Goal: Task Accomplishment & Management: Manage account settings

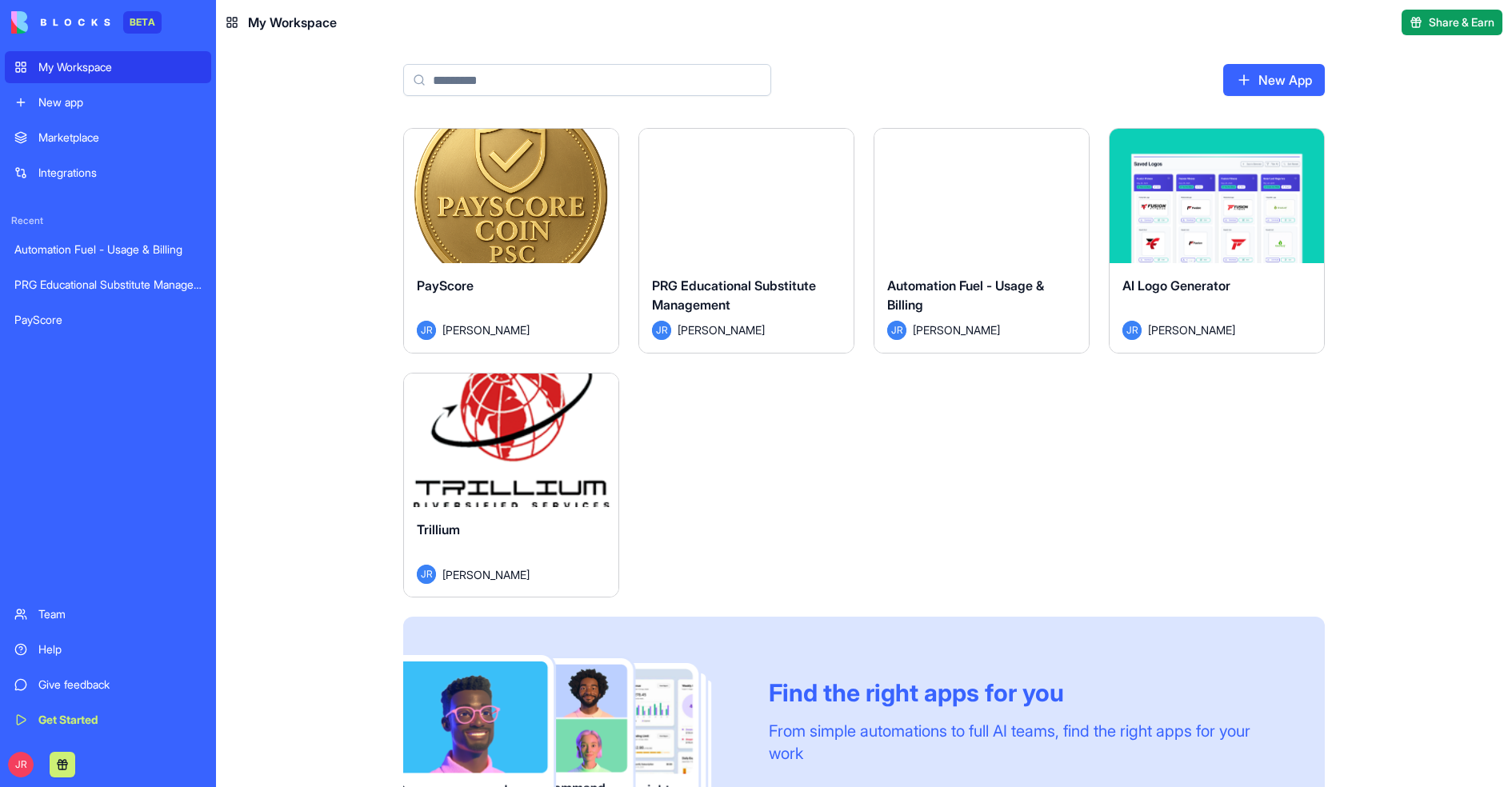
click at [491, 459] on div "Launch" at bounding box center [511, 440] width 214 height 134
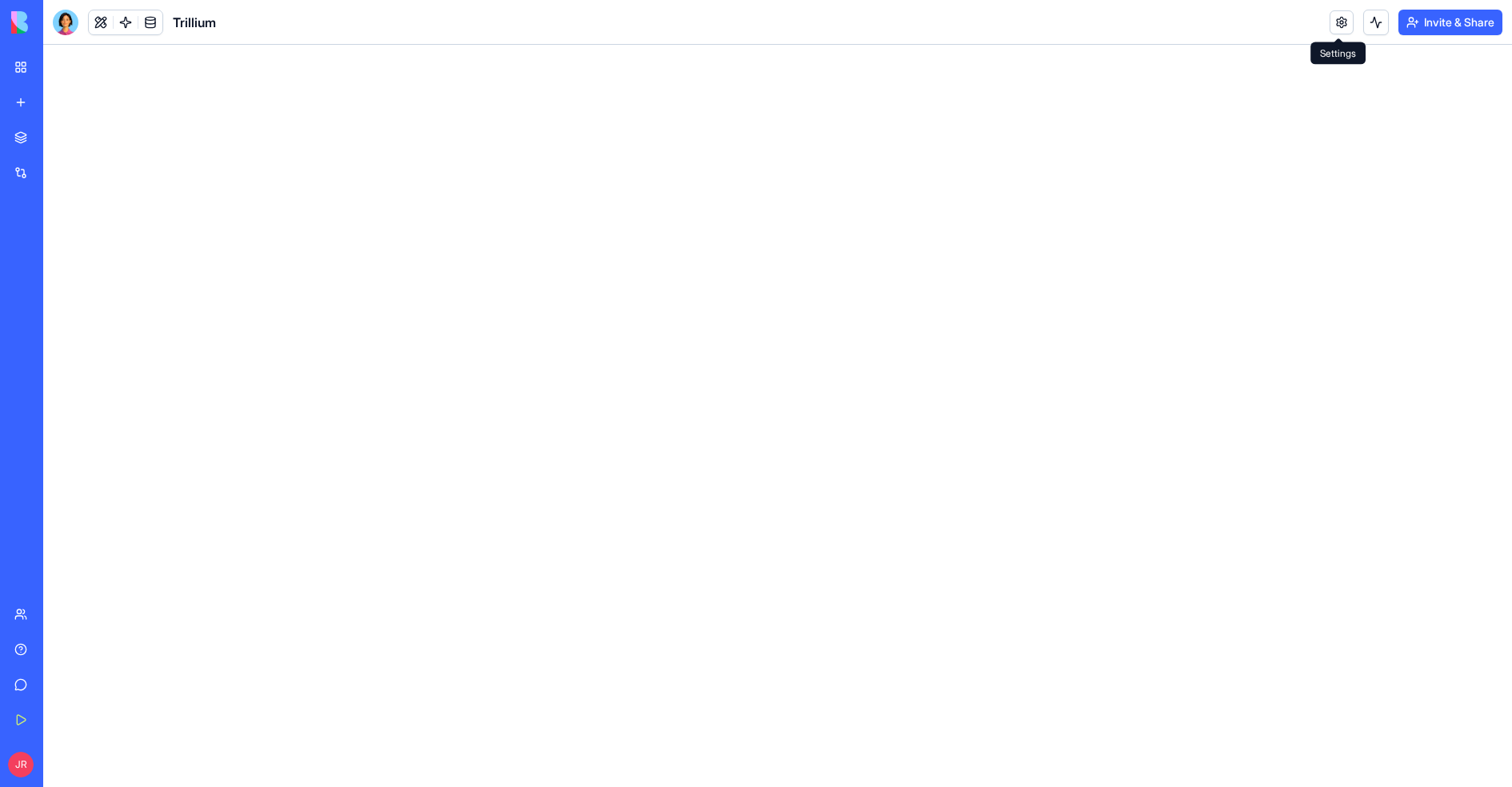
click at [1333, 31] on link at bounding box center [1342, 22] width 24 height 24
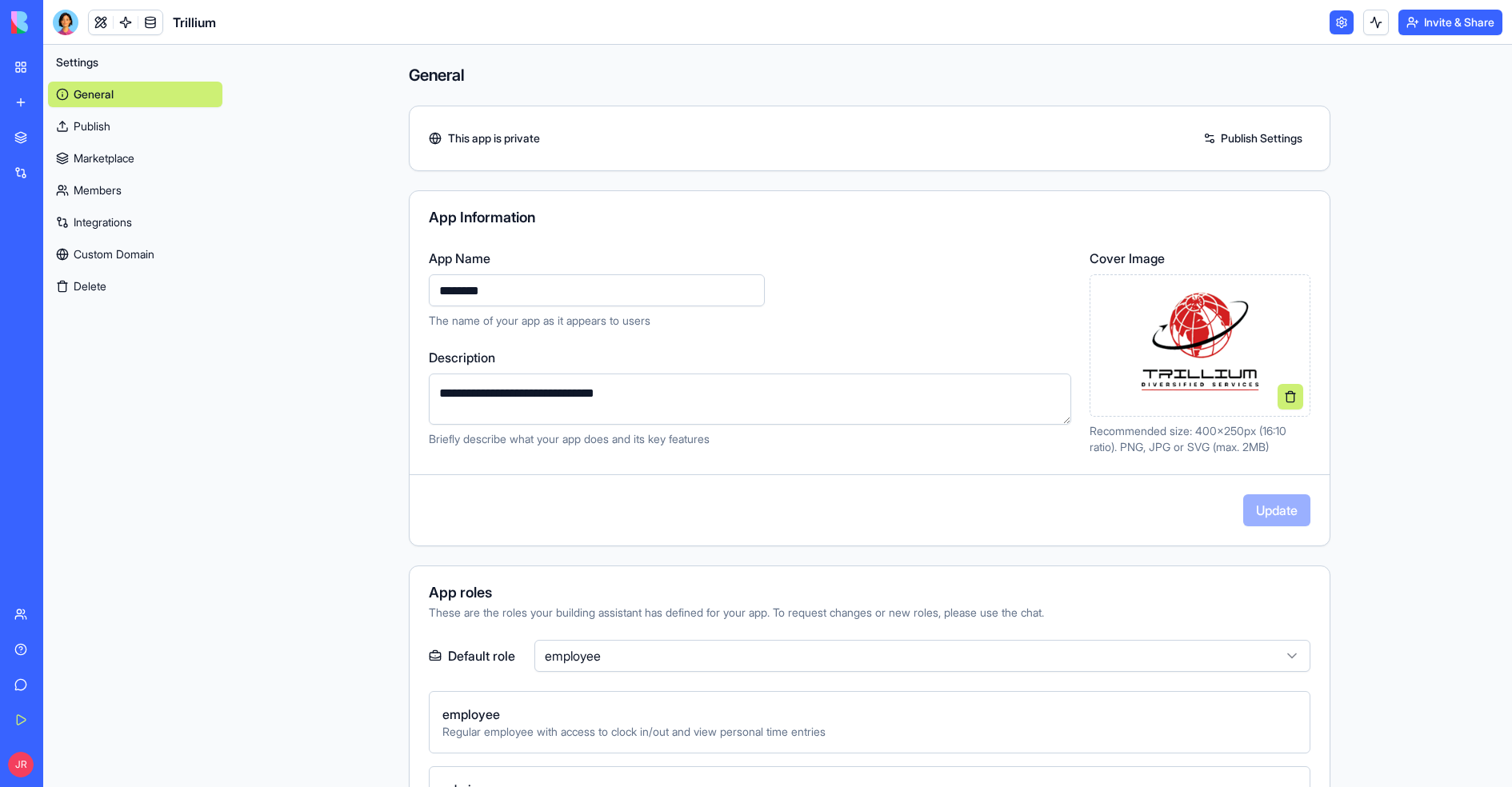
click at [121, 194] on link "Members" at bounding box center [135, 190] width 175 height 26
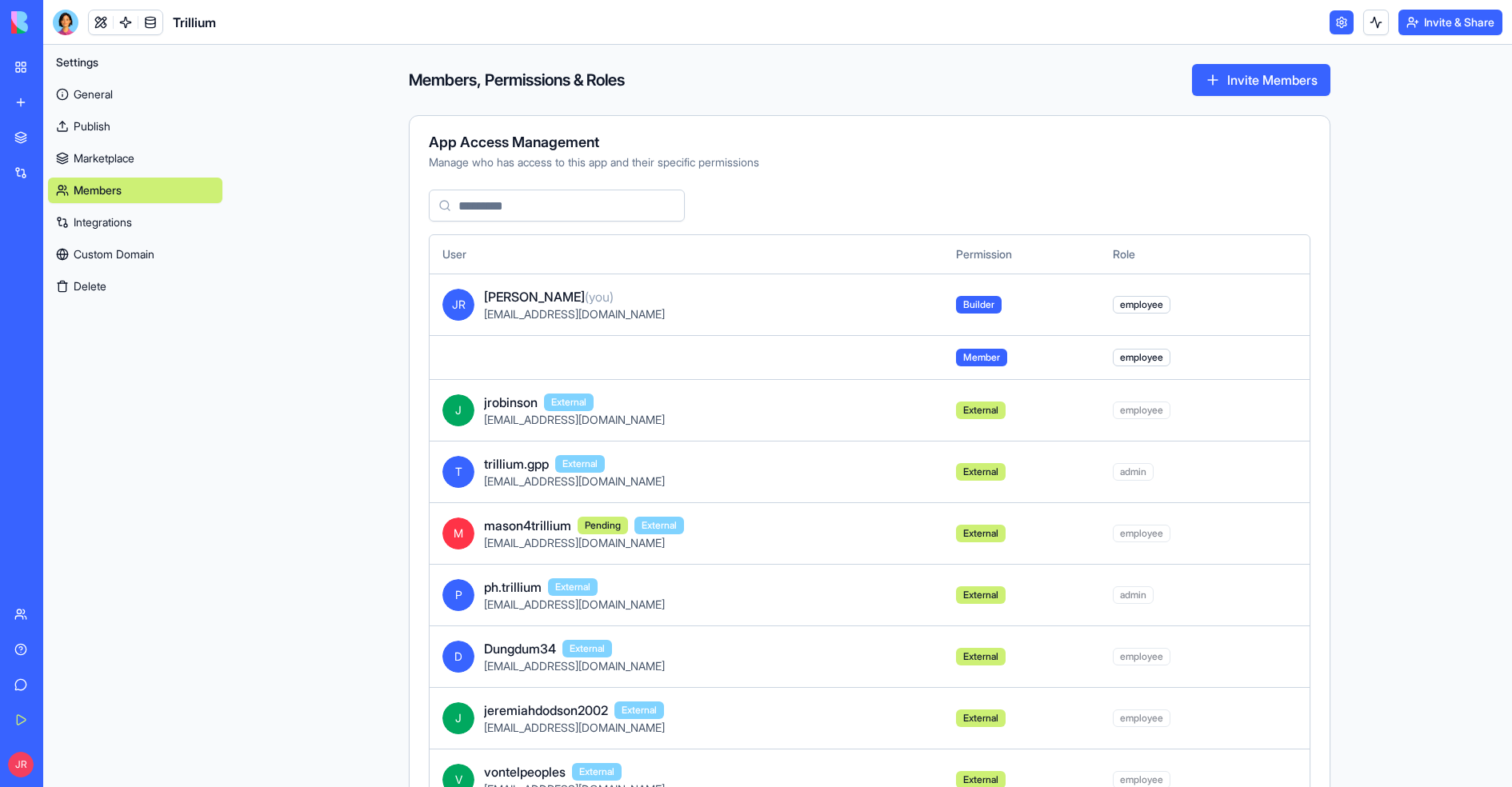
click at [472, 356] on td at bounding box center [686, 358] width 514 height 44
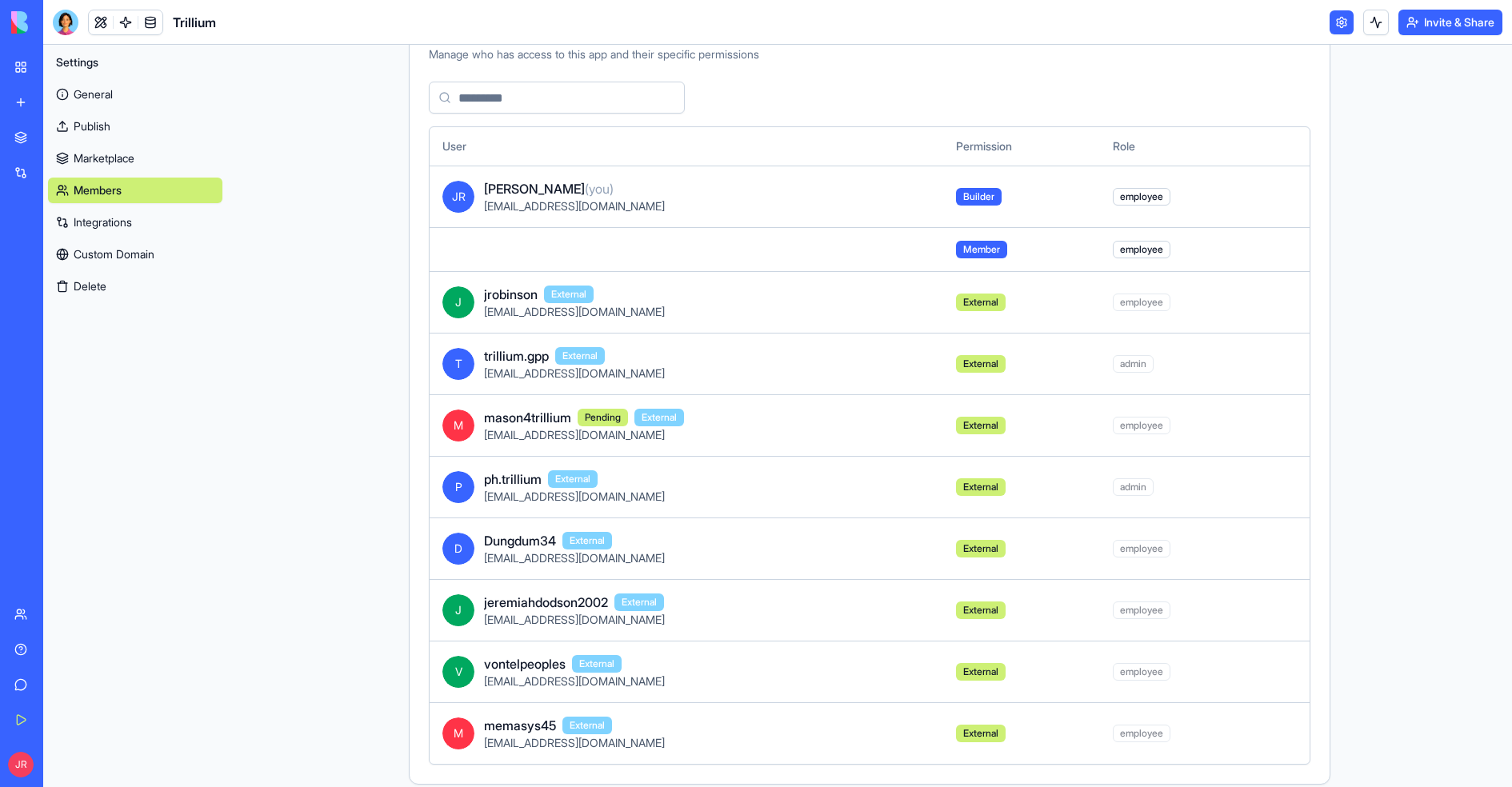
scroll to position [114, 0]
